Goal: Task Accomplishment & Management: Manage account settings

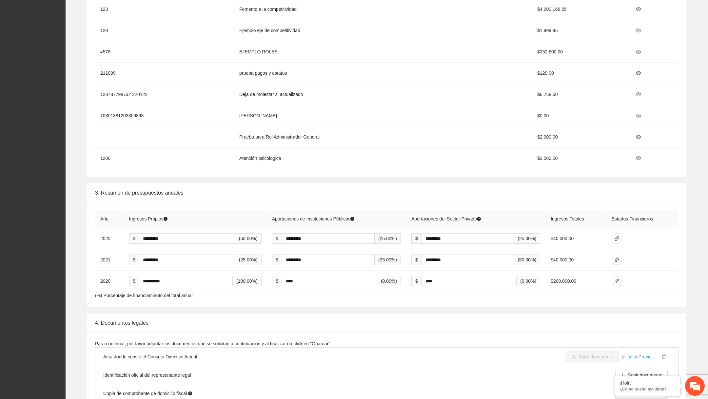
scroll to position [930, 0]
click at [183, 190] on div "3. Resumen de presupuestos anuales" at bounding box center [386, 191] width 583 height 19
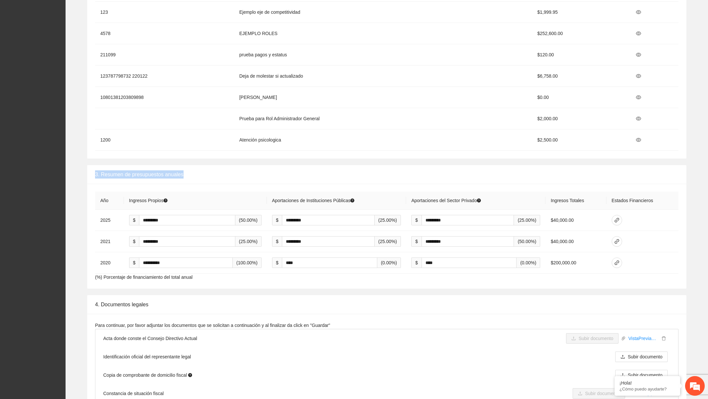
click at [230, 182] on div "3. Resumen de presupuestos anuales" at bounding box center [386, 174] width 583 height 19
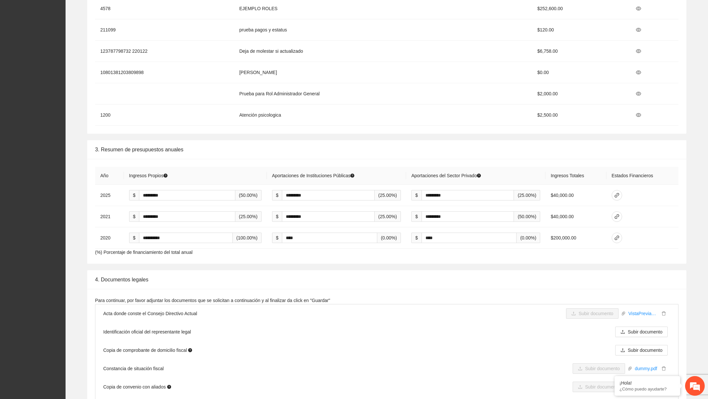
scroll to position [973, 0]
click at [473, 280] on div "4. Documentos legales" at bounding box center [386, 278] width 583 height 19
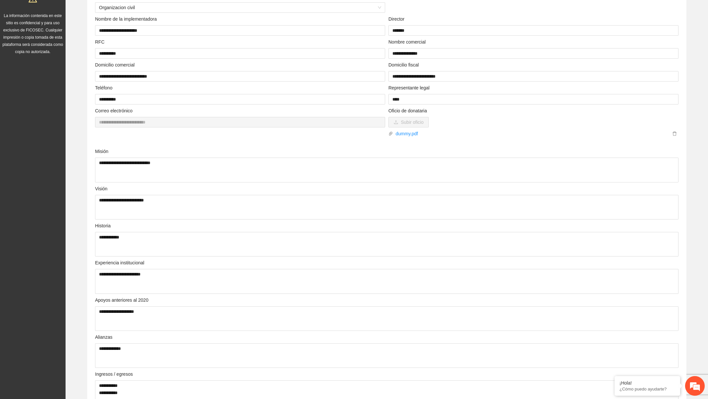
scroll to position [0, 0]
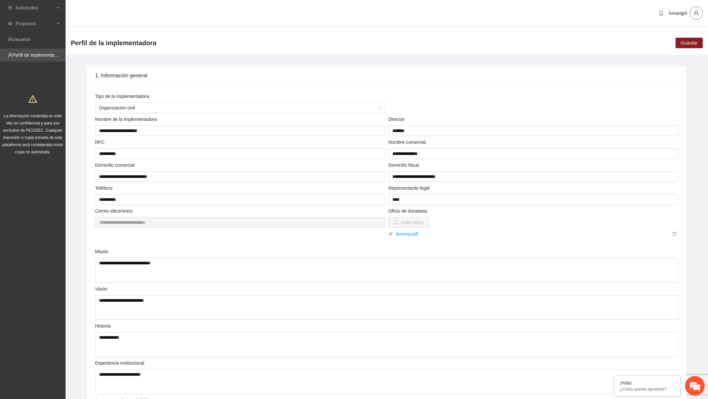
click at [698, 11] on icon "user" at bounding box center [696, 13] width 6 height 6
click at [683, 40] on span "Cerrar sesión" at bounding box center [677, 37] width 41 height 7
